Goal: Transaction & Acquisition: Subscribe to service/newsletter

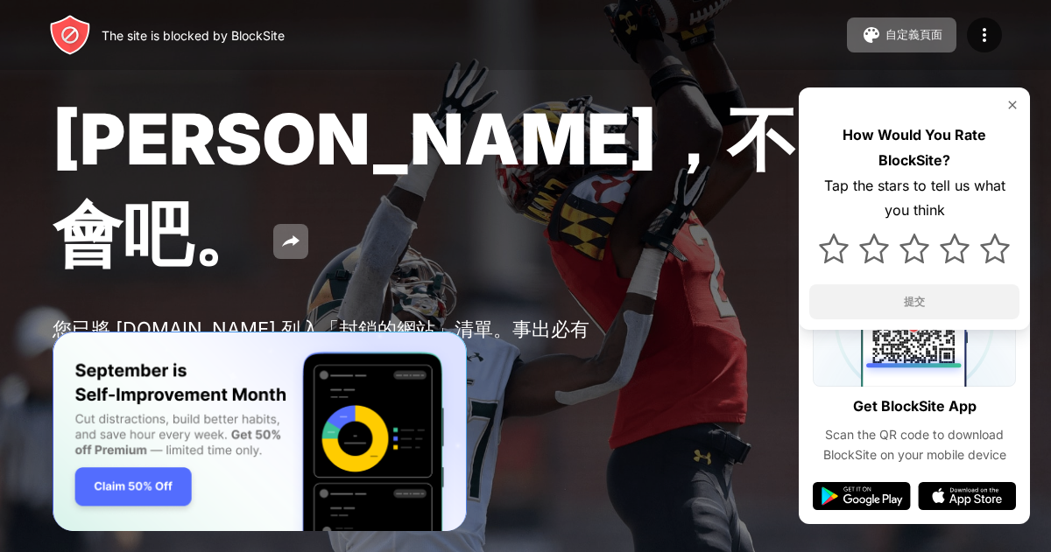
click at [151, 397] on div "Password Protection" at bounding box center [205, 404] width 122 height 14
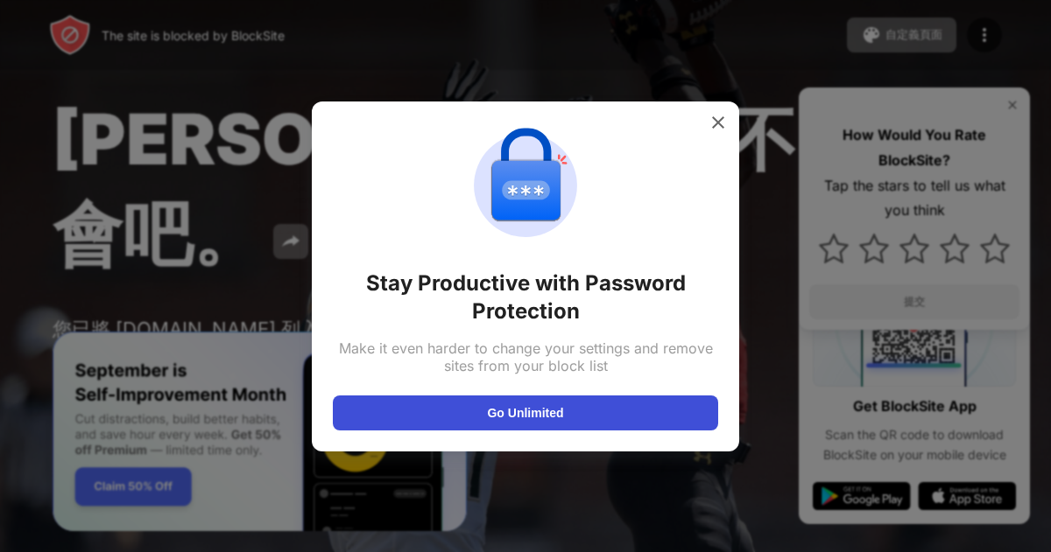
click at [526, 408] on button "Go Unlimited" at bounding box center [525, 413] width 385 height 35
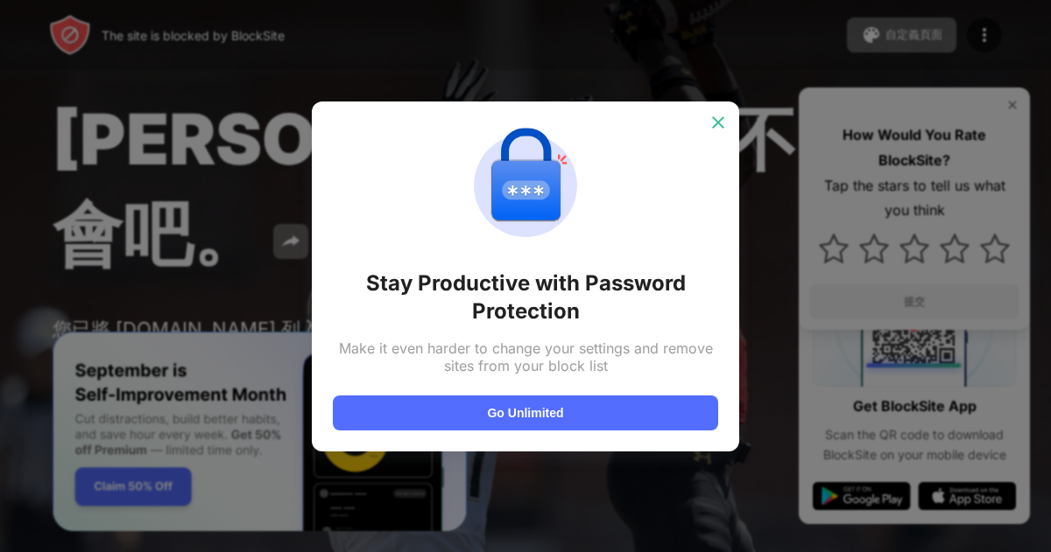
click at [720, 115] on img at bounding box center [718, 123] width 18 height 18
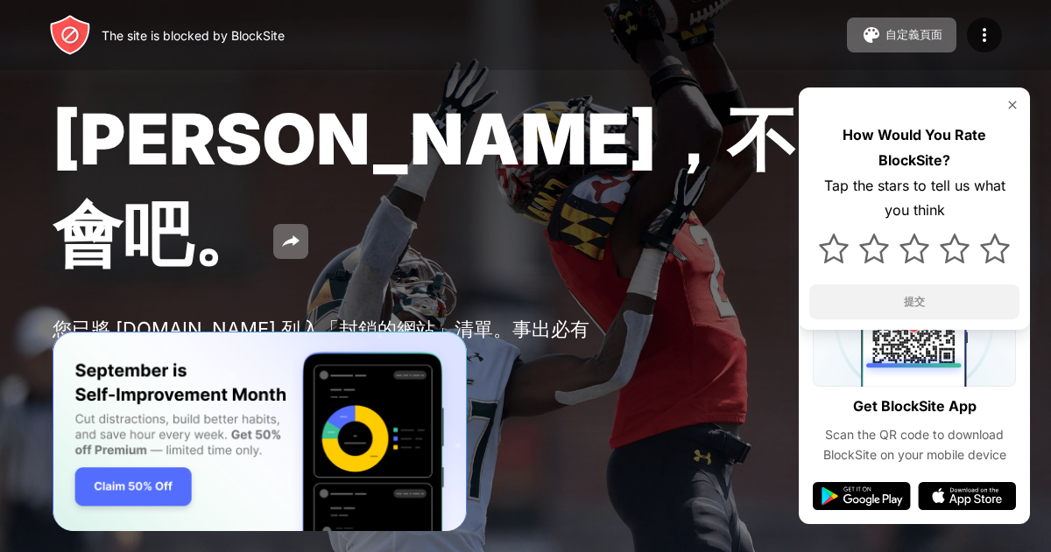
click at [74, 394] on img at bounding box center [70, 404] width 21 height 21
click at [151, 397] on div "Password Protection" at bounding box center [205, 404] width 122 height 14
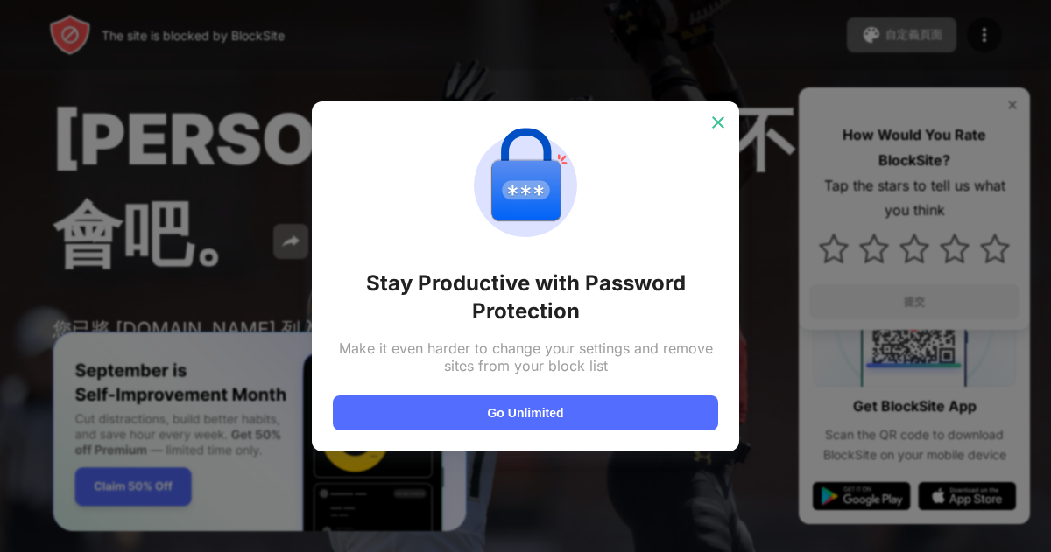
click at [721, 126] on img at bounding box center [718, 123] width 18 height 18
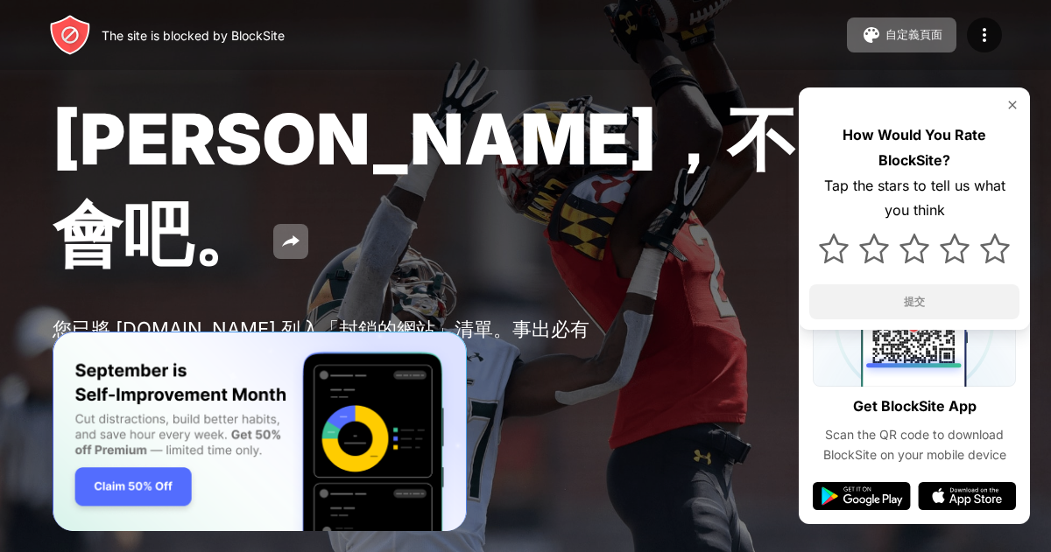
click at [75, 394] on img at bounding box center [70, 404] width 21 height 21
click at [1014, 100] on img at bounding box center [1012, 105] width 14 height 14
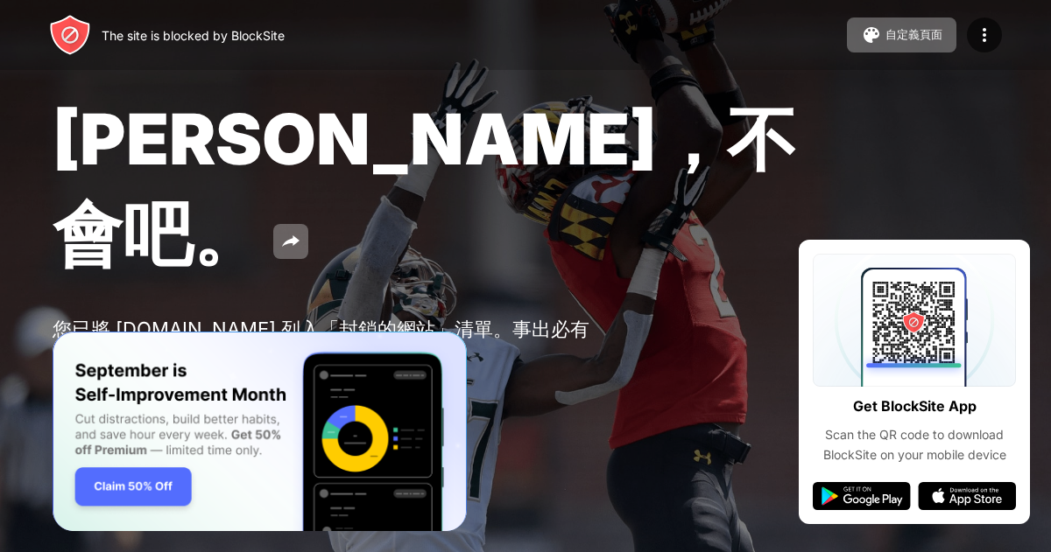
click at [224, 387] on button "Password Protection" at bounding box center [192, 404] width 188 height 35
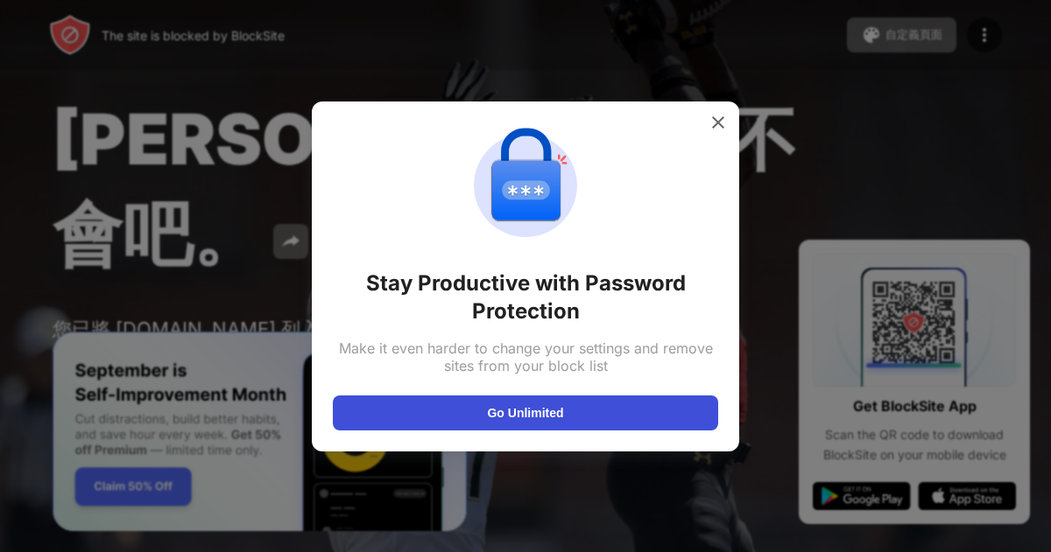
click at [535, 397] on button "Go Unlimited" at bounding box center [525, 413] width 385 height 35
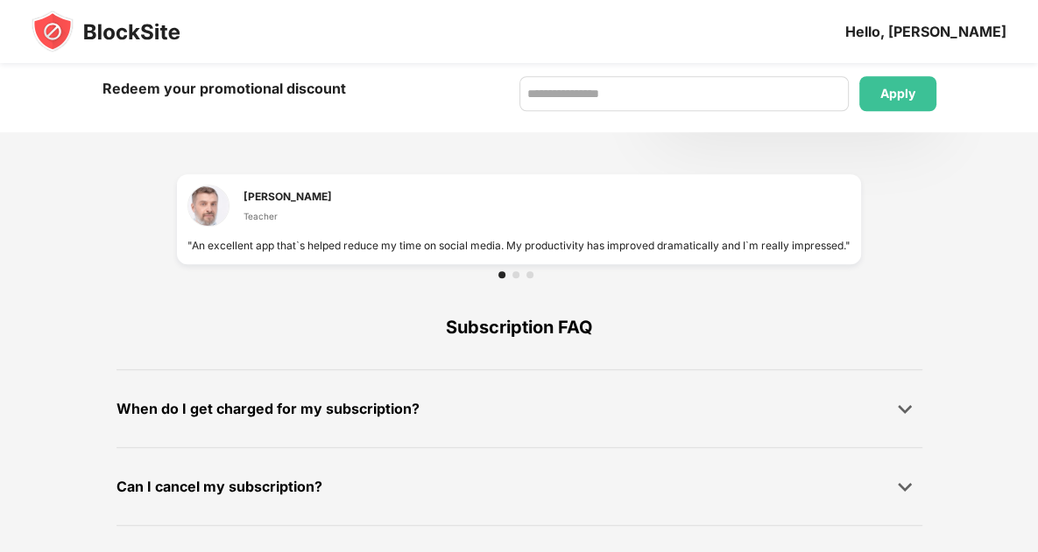
scroll to position [1241, 0]
